Goal: Task Accomplishment & Management: Complete application form

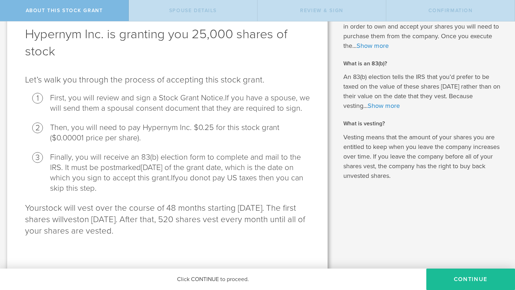
scroll to position [40, 0]
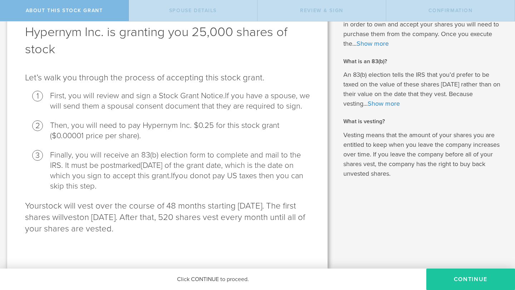
click at [459, 272] on button "CONTINUE" at bounding box center [470, 279] width 89 height 21
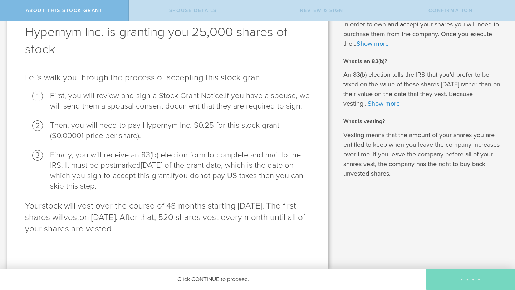
scroll to position [0, 0]
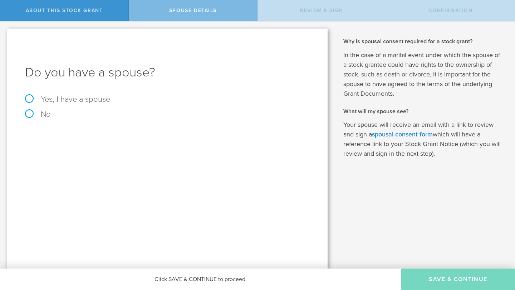
click at [59, 116] on label "No" at bounding box center [167, 115] width 285 height 8
click at [5, 33] on input "No" at bounding box center [2, 26] width 5 height 11
radio input "true"
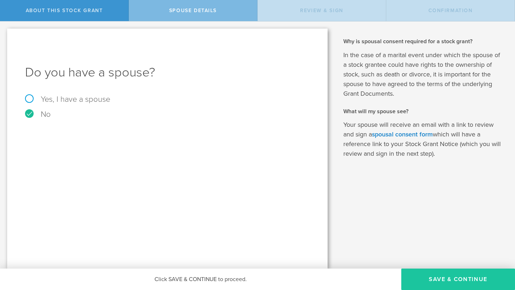
click at [434, 285] on button "Save & Continue" at bounding box center [458, 279] width 114 height 21
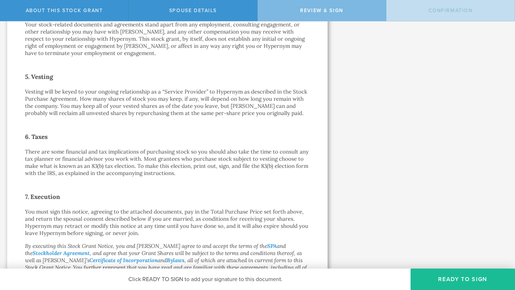
scroll to position [514, 0]
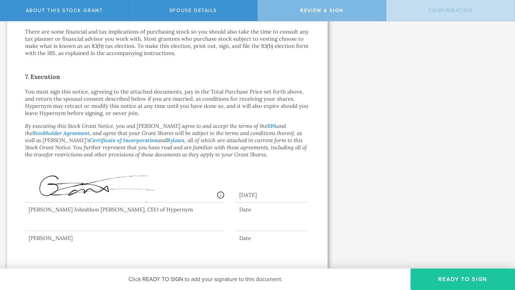
click at [455, 281] on button "Ready to Sign" at bounding box center [463, 279] width 104 height 21
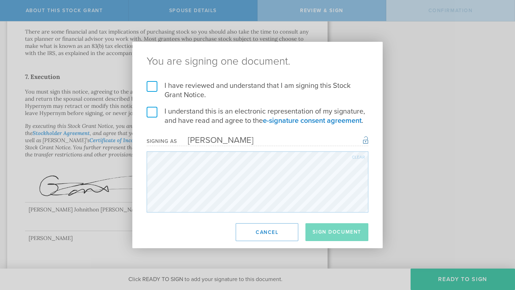
click at [145, 86] on div "I have reviewed and understand that I am signing this Stock Grant Notice. I und…" at bounding box center [257, 147] width 250 height 132
click at [152, 85] on label "I have reviewed and understand that I am signing this Stock Grant Notice." at bounding box center [258, 90] width 222 height 19
click at [0, 0] on input "I have reviewed and understand that I am signing this Stock Grant Notice." at bounding box center [0, 0] width 0 height 0
click at [153, 109] on label "I understand this is an electronic representation of my signature, and have rea…" at bounding box center [258, 116] width 222 height 19
click at [0, 0] on input "I understand this is an electronic representation of my signature, and have rea…" at bounding box center [0, 0] width 0 height 0
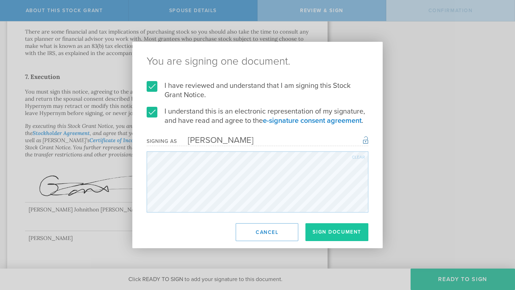
click at [352, 238] on button "Sign Document" at bounding box center [336, 233] width 63 height 18
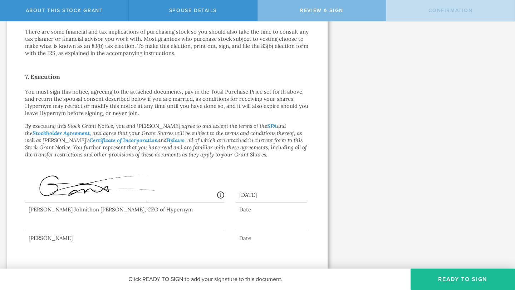
scroll to position [0, 0]
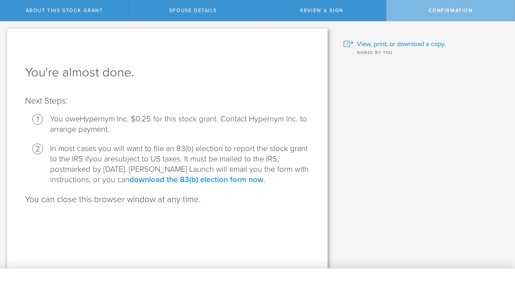
click at [195, 180] on link "download the 83(b) election form now" at bounding box center [196, 179] width 134 height 9
click at [372, 39] on span "View, print, or download a copy." at bounding box center [401, 43] width 89 height 9
